Goal: Task Accomplishment & Management: Complete application form

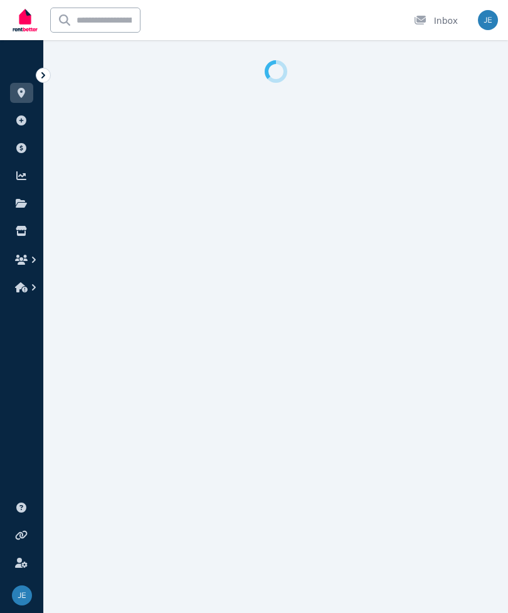
select select "**"
select select "**********"
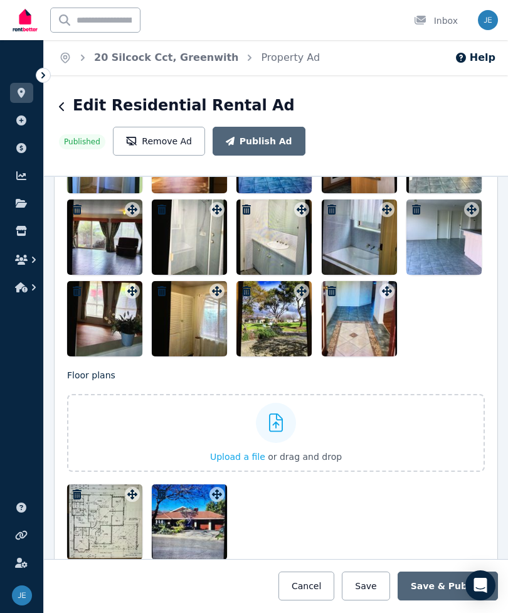
scroll to position [1774, 0]
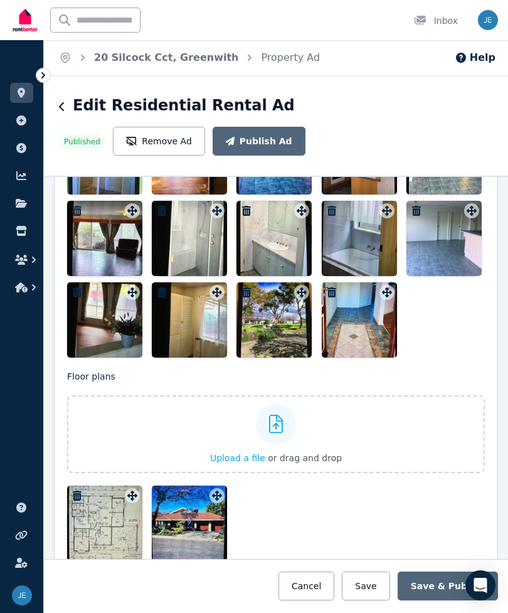
click at [284, 404] on div at bounding box center [276, 424] width 40 height 40
click at [0, 0] on input "Upload a file or drag and drop" at bounding box center [0, 0] width 0 height 0
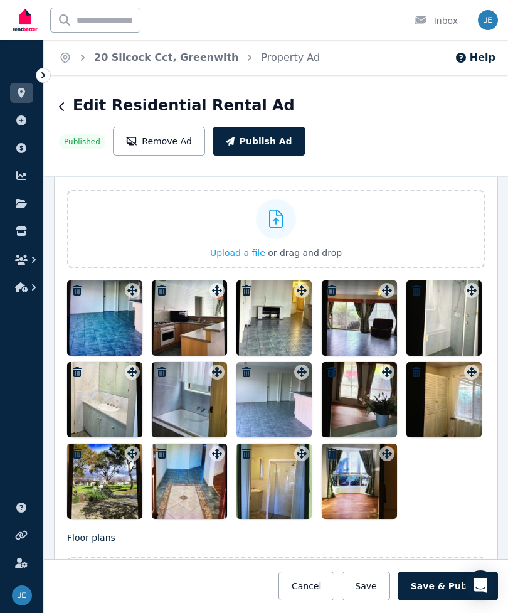
scroll to position [1614, 0]
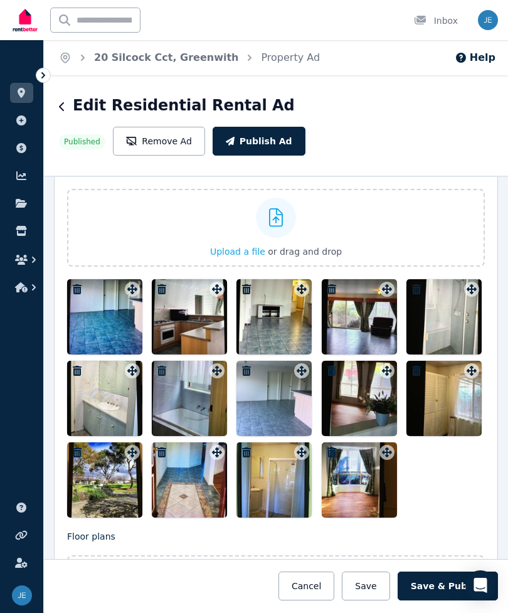
click at [457, 189] on label "Upload a file or drag and drop" at bounding box center [276, 228] width 418 height 78
click at [0, 0] on input "Upload a file or drag and drop" at bounding box center [0, 0] width 0 height 0
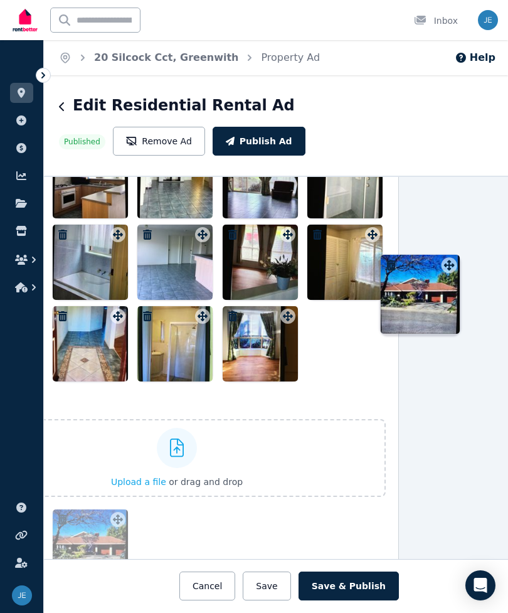
scroll to position [1750, 105]
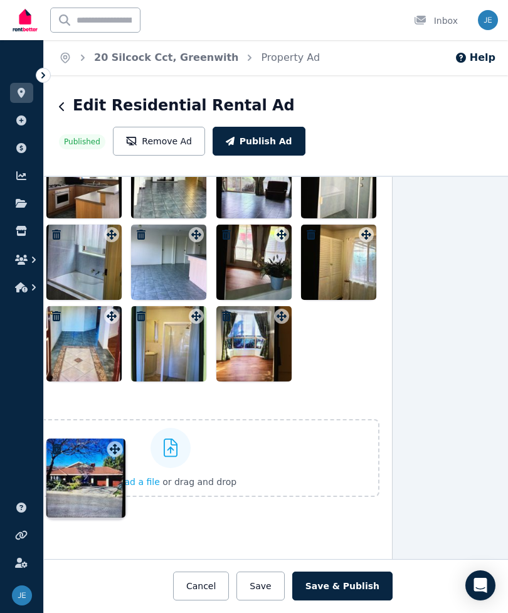
click at [346, 269] on div at bounding box center [171, 262] width 418 height 238
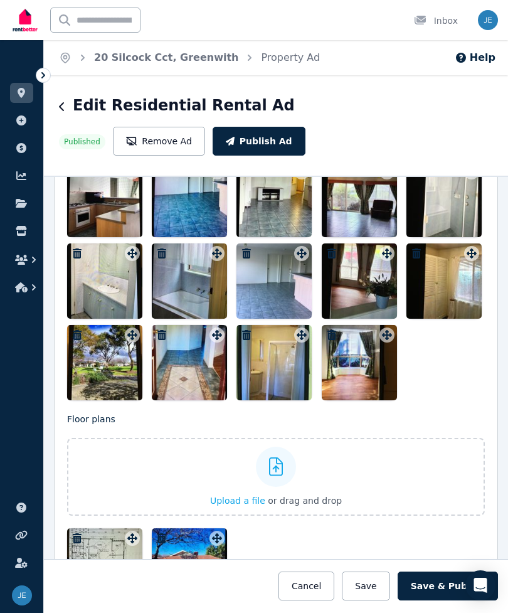
scroll to position [1735, 0]
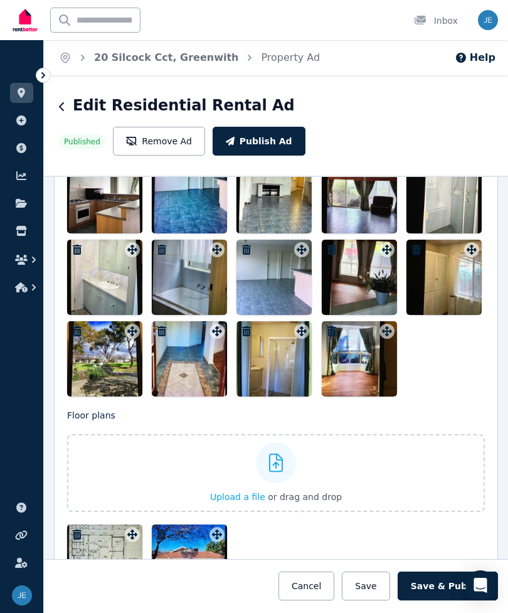
click at [385, 589] on button "Save" at bounding box center [366, 586] width 48 height 29
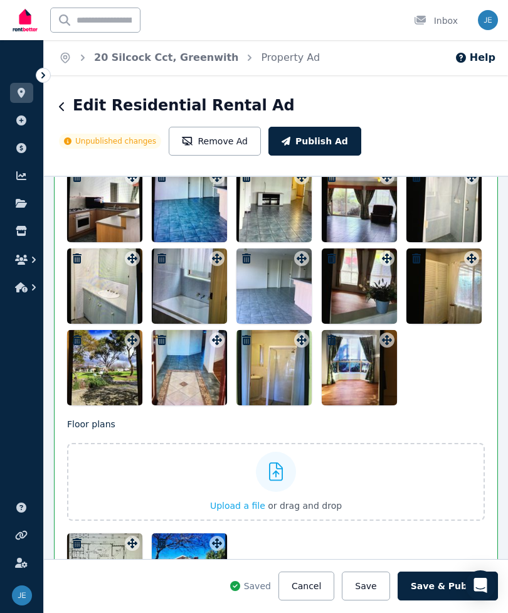
scroll to position [1853, 0]
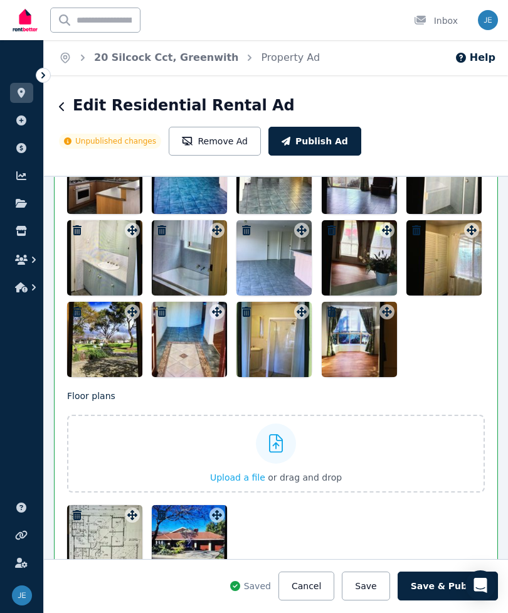
click at [223, 518] on div at bounding box center [189, 542] width 75 height 75
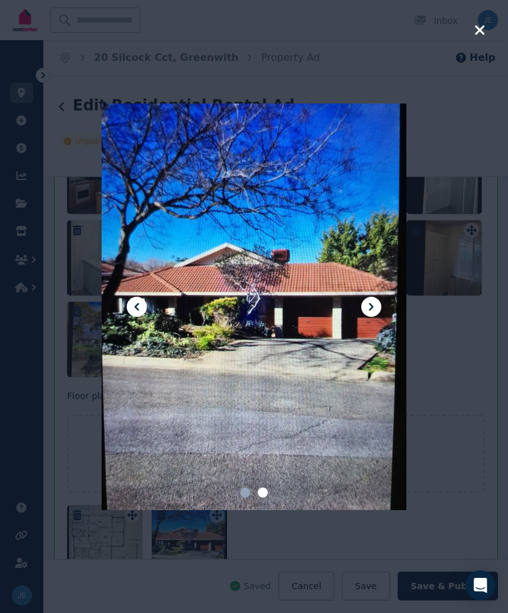
click at [446, 393] on div at bounding box center [254, 306] width 508 height 613
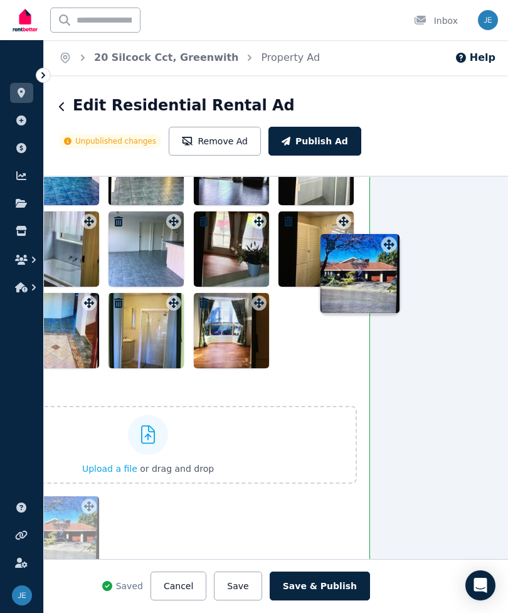
scroll to position [1859, 128]
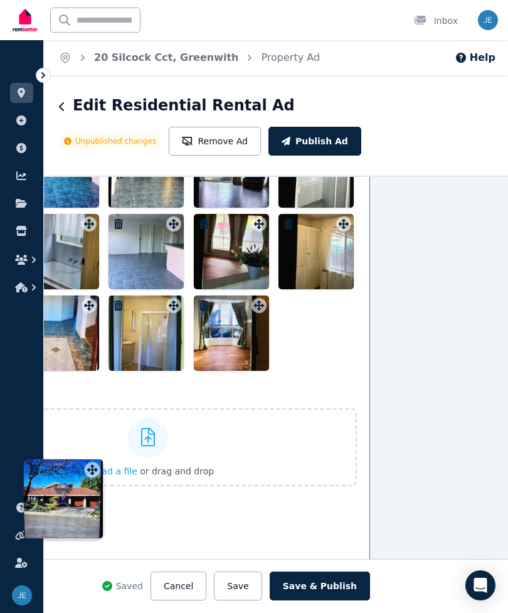
click at [323, 296] on div at bounding box center [148, 251] width 418 height 238
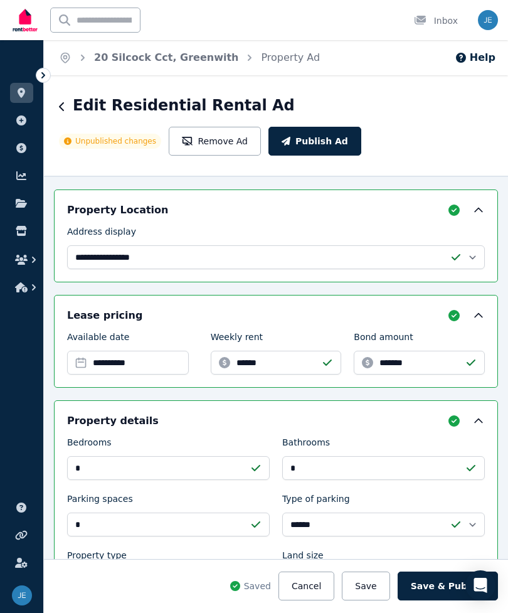
scroll to position [449, 0]
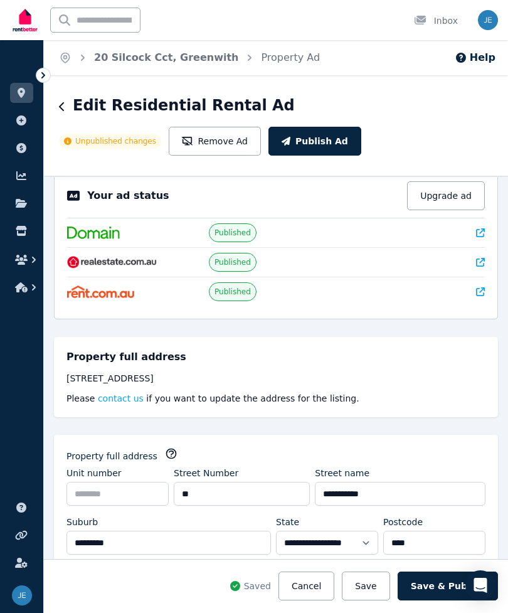
click at [443, 23] on div "Inbox" at bounding box center [436, 20] width 44 height 13
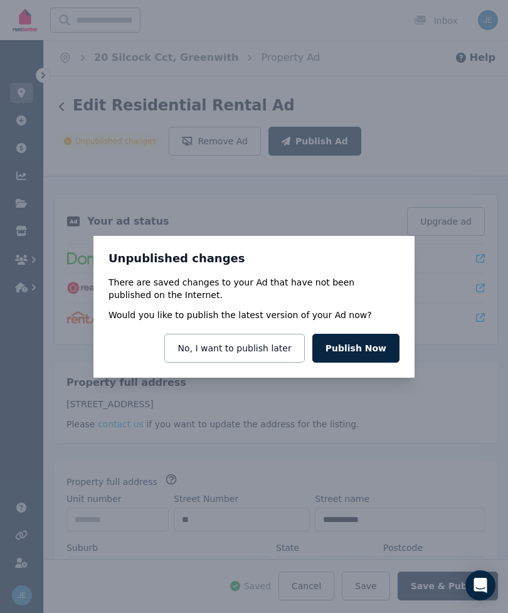
scroll to position [0, 0]
click at [382, 346] on button "Publish Now" at bounding box center [356, 348] width 87 height 29
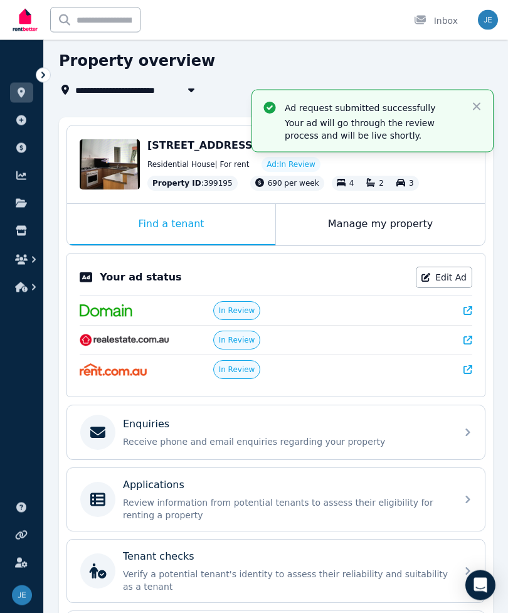
scroll to position [45, 0]
click at [464, 446] on div "Enquiries Receive phone and email enquiries regarding your property" at bounding box center [276, 432] width 418 height 54
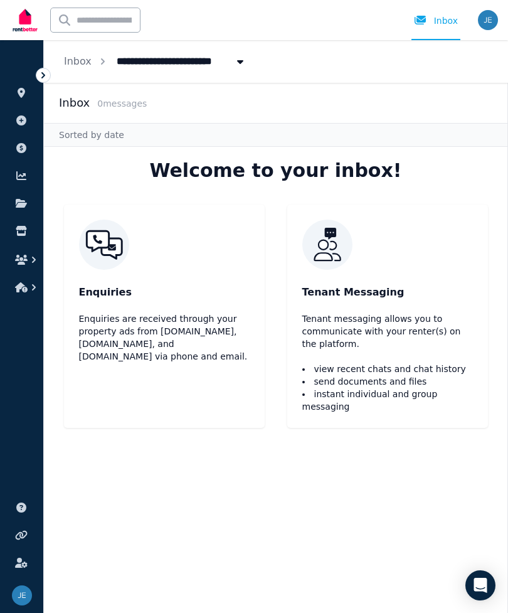
click at [447, 21] on div "Inbox" at bounding box center [436, 20] width 44 height 13
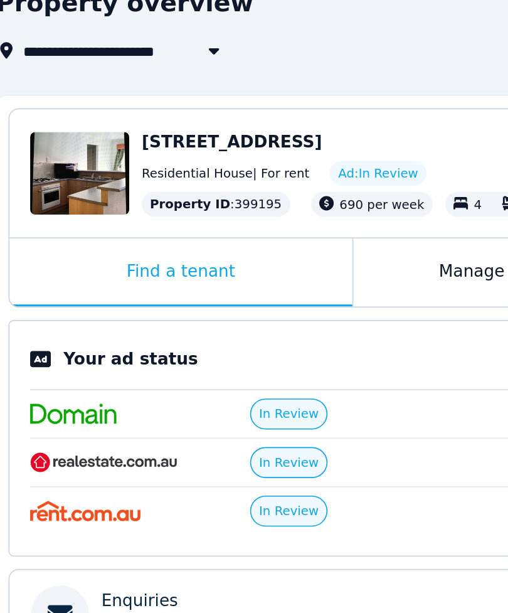
click at [83, 408] on img at bounding box center [113, 414] width 67 height 13
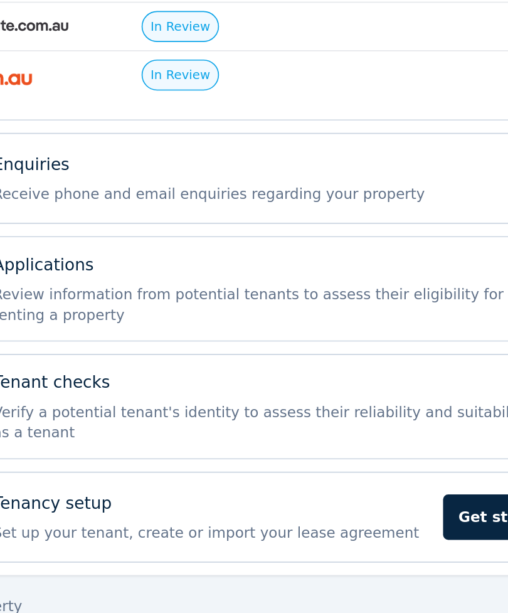
scroll to position [162, 0]
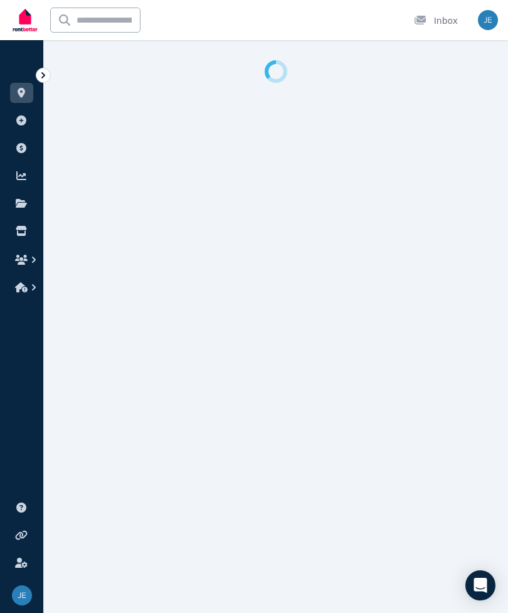
select select "**"
select select "**********"
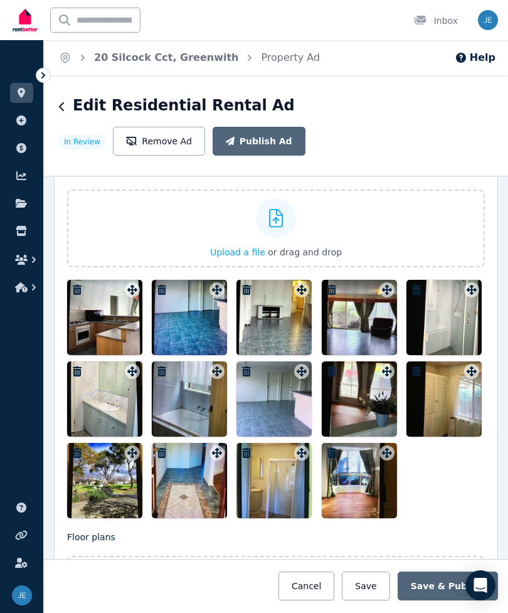
scroll to position [1614, 0]
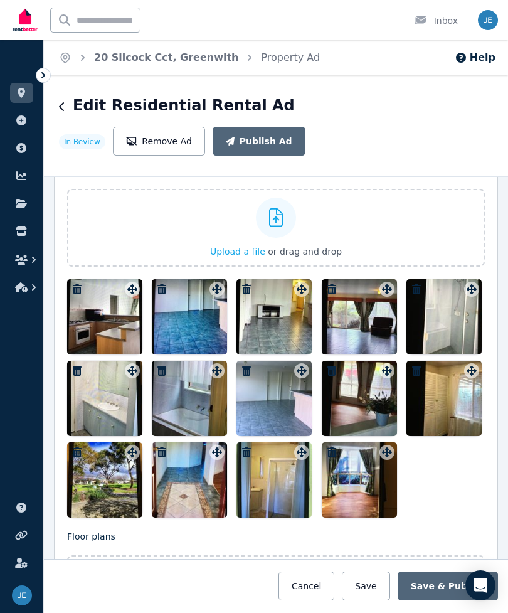
click at [254, 247] on span "Upload a file" at bounding box center [237, 252] width 55 height 10
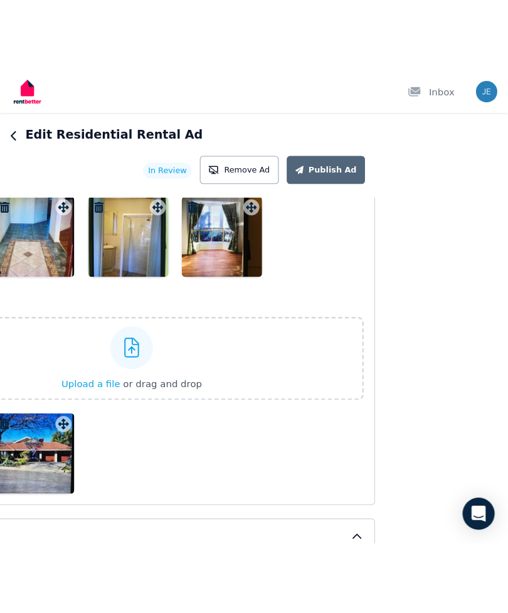
scroll to position [11, 0]
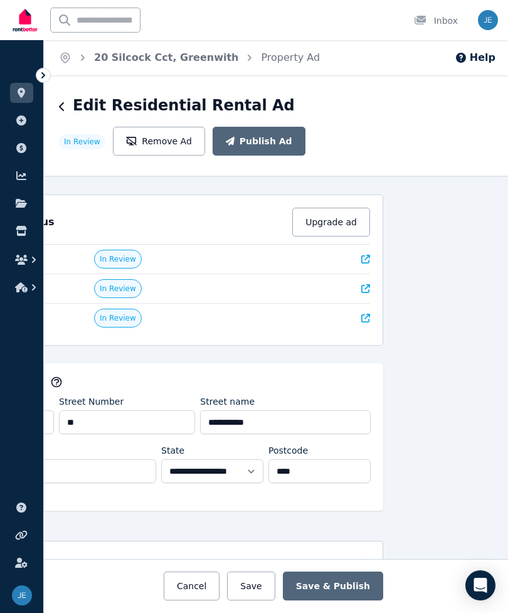
click at [420, 456] on div "**********" at bounding box center [276, 394] width 464 height 437
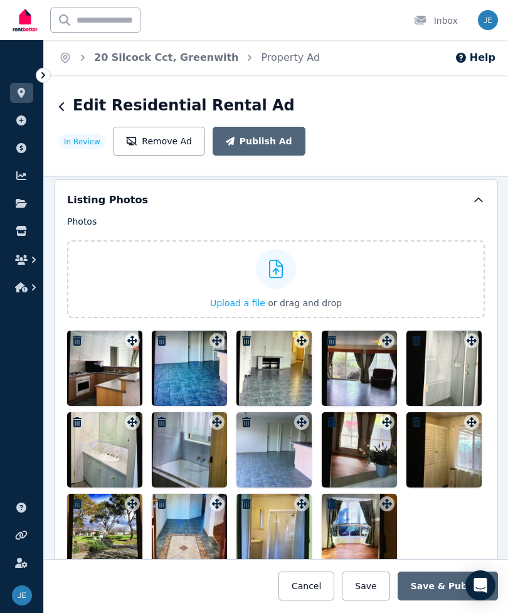
scroll to position [1563, 0]
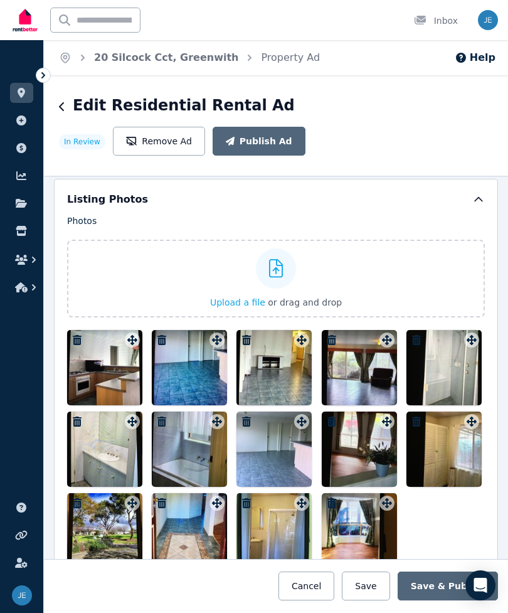
click at [253, 297] on span "Upload a file" at bounding box center [237, 302] width 55 height 10
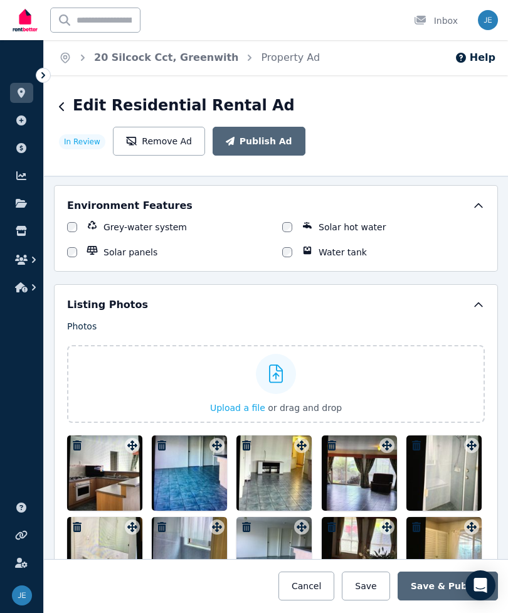
scroll to position [1454, 0]
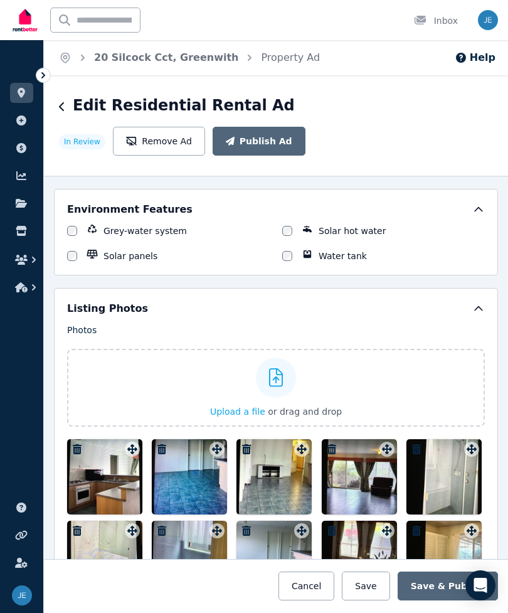
click at [247, 407] on span "Upload a file" at bounding box center [237, 412] width 55 height 10
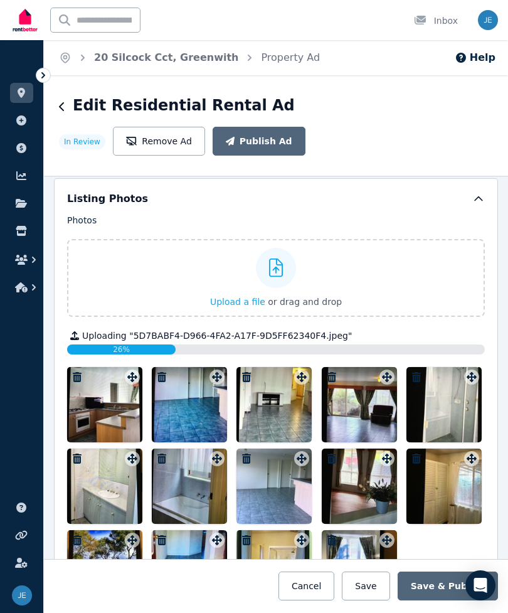
scroll to position [1568, 0]
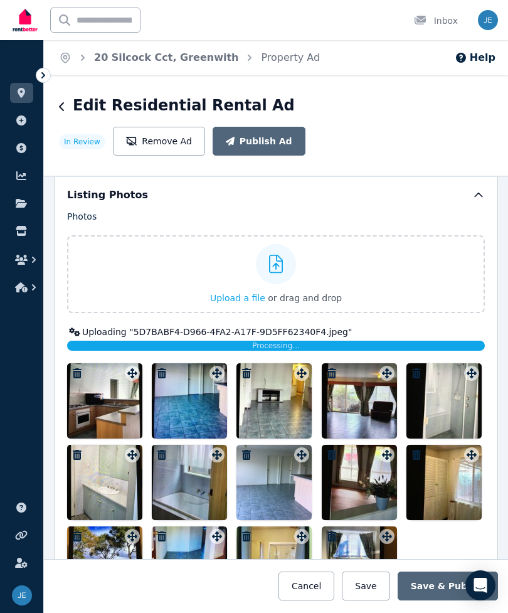
click at [220, 326] on div "Uploading " 5D7BABF4-D966-4FA2-A17F-9D5FF62340F4.jpeg "" at bounding box center [276, 332] width 418 height 13
